Goal: Information Seeking & Learning: Learn about a topic

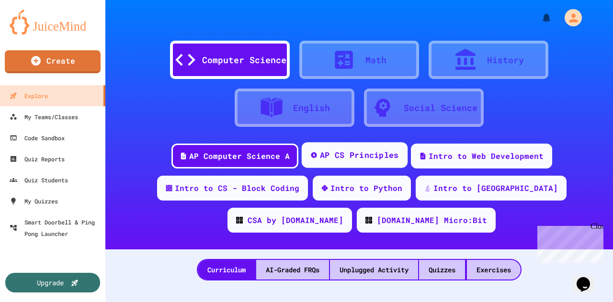
click at [352, 164] on div "AP CS Principles" at bounding box center [354, 155] width 106 height 26
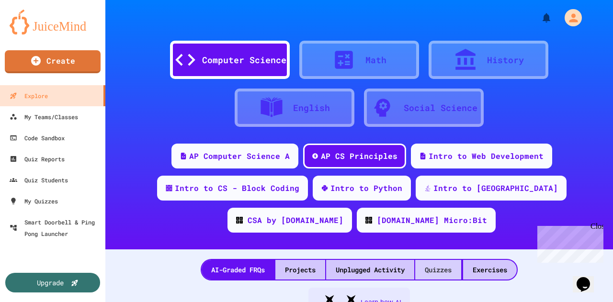
click at [443, 266] on div "Quizzes" at bounding box center [438, 270] width 46 height 20
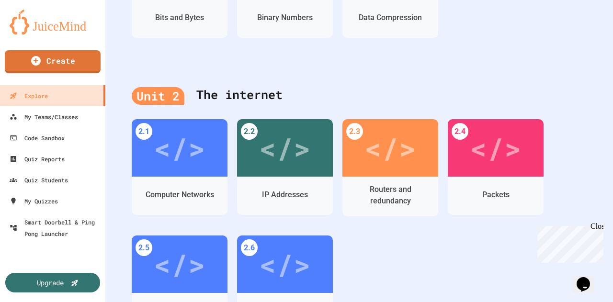
scroll to position [392, 0]
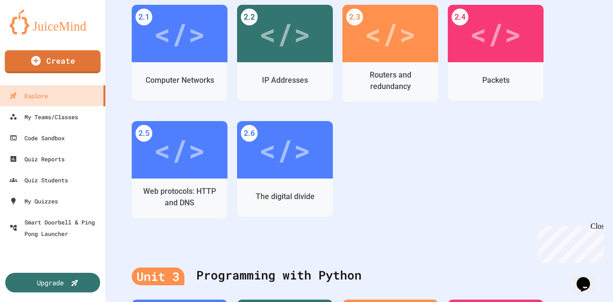
click at [294, 159] on div "</>" at bounding box center [285, 149] width 52 height 43
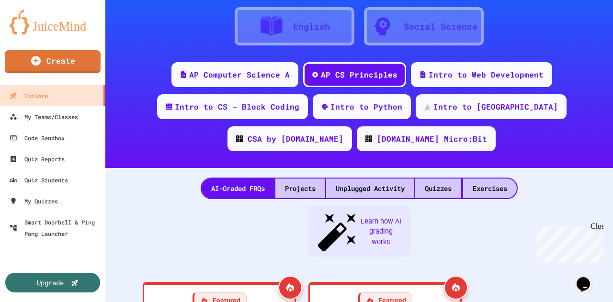
scroll to position [503, 0]
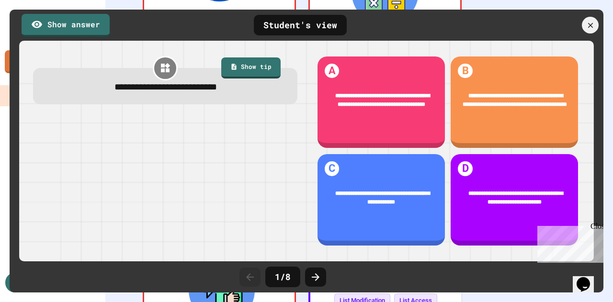
click at [596, 224] on div "Close" at bounding box center [596, 228] width 12 height 12
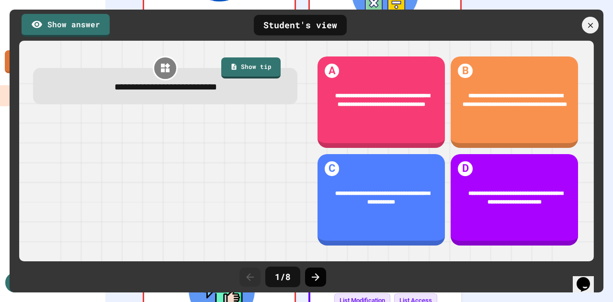
click at [318, 277] on icon at bounding box center [316, 277] width 8 height 8
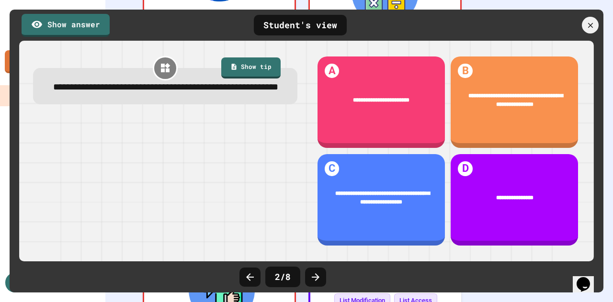
click at [318, 277] on icon at bounding box center [316, 277] width 8 height 8
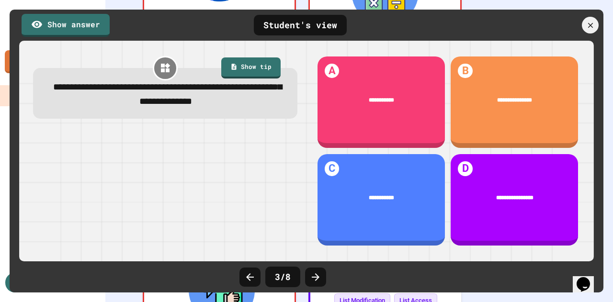
click at [318, 277] on icon at bounding box center [316, 277] width 8 height 8
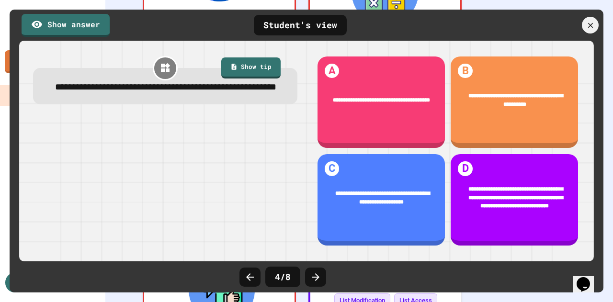
click at [318, 277] on icon at bounding box center [316, 277] width 8 height 8
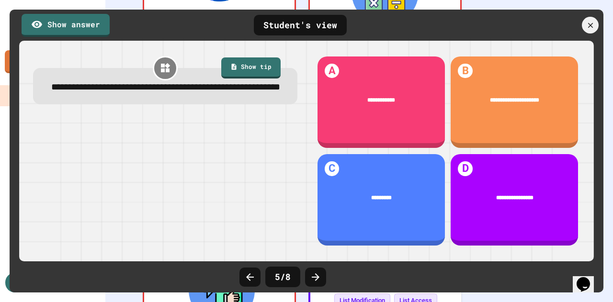
click at [318, 277] on icon at bounding box center [316, 277] width 8 height 8
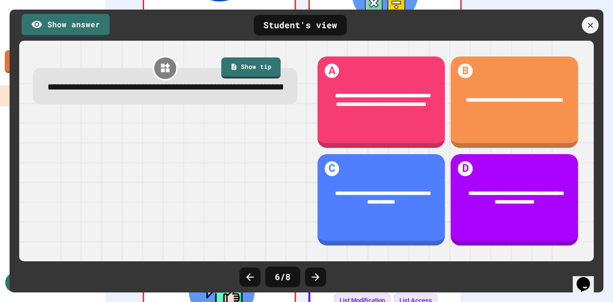
click at [318, 277] on icon at bounding box center [316, 277] width 8 height 8
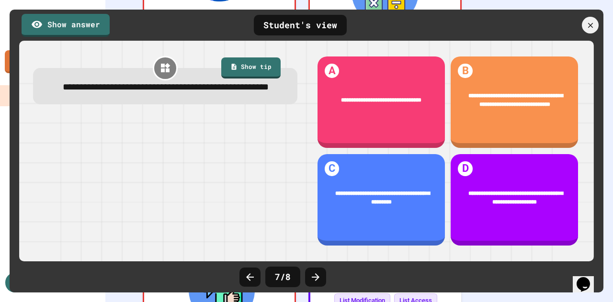
click at [318, 277] on icon at bounding box center [316, 277] width 8 height 8
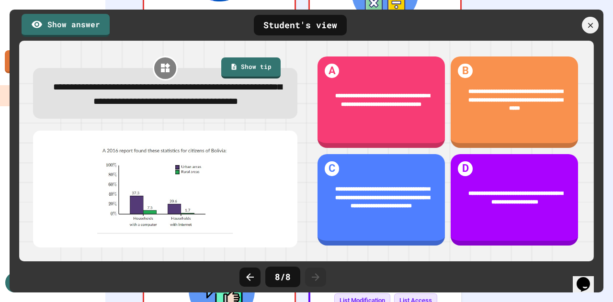
drag, startPoint x: 590, startPoint y: 24, endPoint x: 522, endPoint y: 25, distance: 68.0
click at [522, 25] on div at bounding box center [550, 25] width 105 height 17
click at [61, 24] on link "Show answer" at bounding box center [65, 23] width 81 height 24
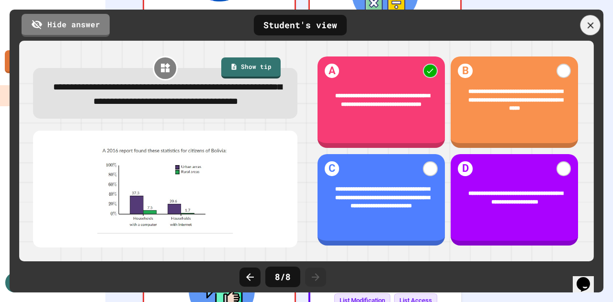
click at [590, 25] on icon at bounding box center [590, 25] width 6 height 6
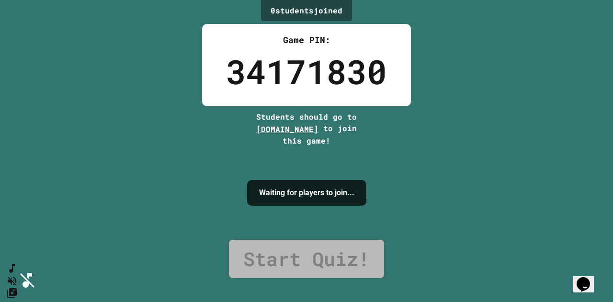
click at [135, 159] on div "0 student s joined Game PIN: 34171830 Students should go to [DOMAIN_NAME] to jo…" at bounding box center [306, 151] width 613 height 302
click at [187, 108] on div "0 student s joined Game PIN: 34171830 Students should go to [DOMAIN_NAME] to jo…" at bounding box center [306, 151] width 613 height 302
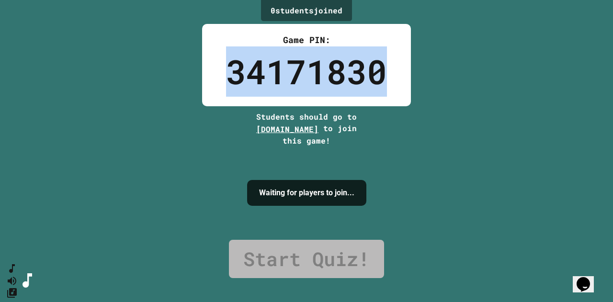
click at [187, 108] on div "0 student s joined Game PIN: 34171830 Students should go to [DOMAIN_NAME] to jo…" at bounding box center [306, 151] width 613 height 302
